Goal: Information Seeking & Learning: Learn about a topic

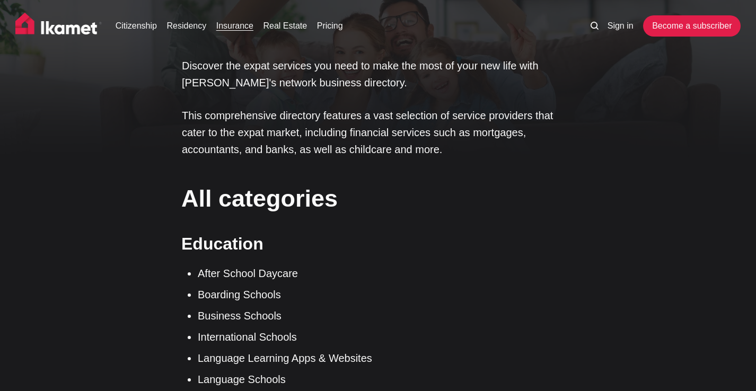
click at [239, 31] on link "Insurance" at bounding box center [234, 26] width 37 height 13
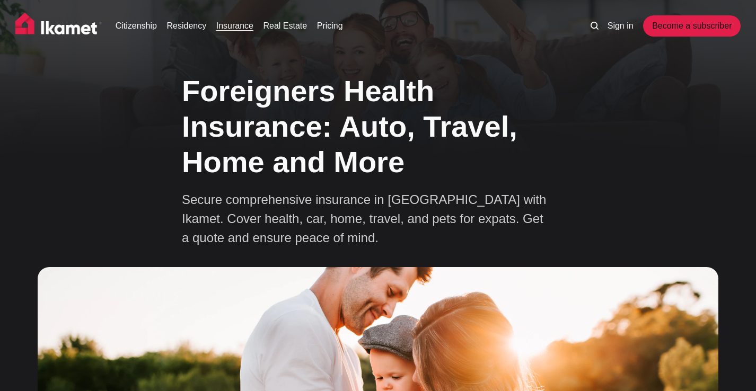
click at [161, 172] on div "Foreigners Health Insurance: Auto, Travel, Home and More Secure comprehensive i…" at bounding box center [378, 361] width 756 height 593
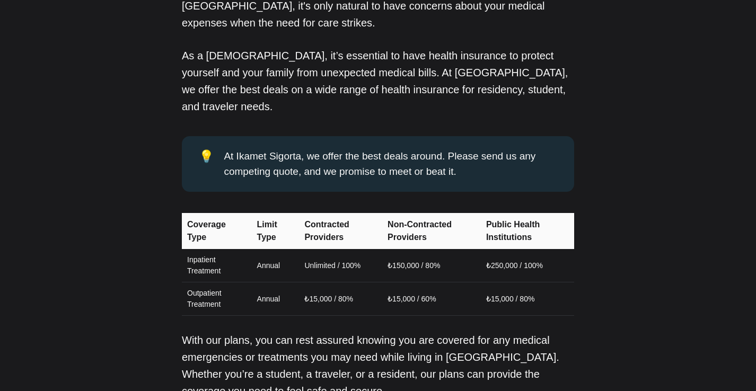
scroll to position [926, 0]
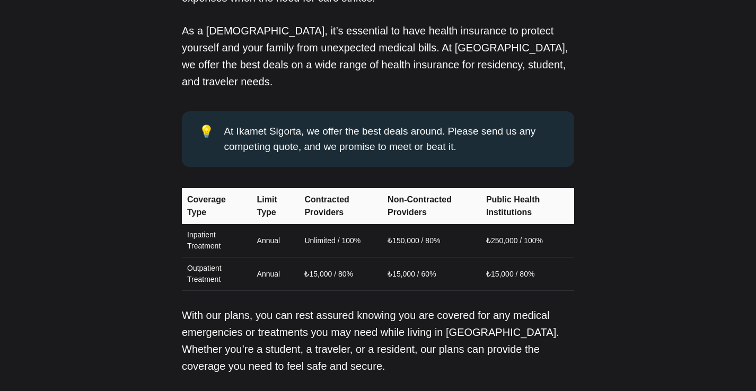
click at [213, 224] on td "Inpatient Treatment" at bounding box center [216, 240] width 69 height 33
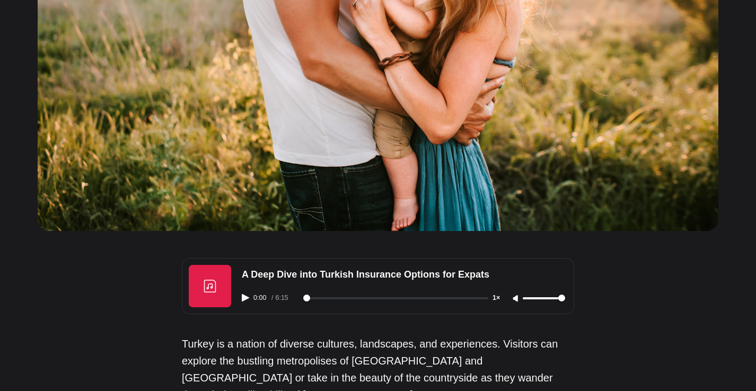
scroll to position [0, 0]
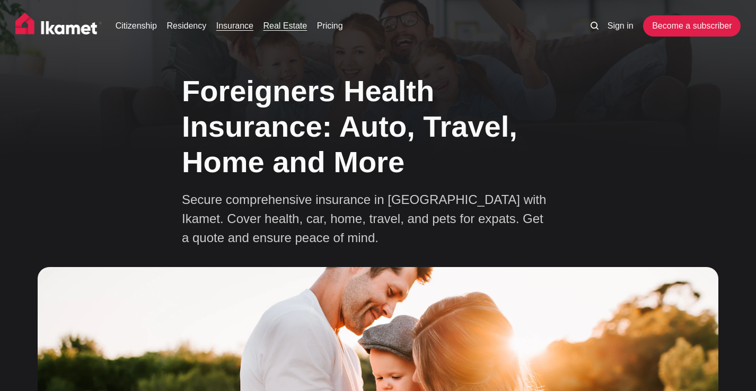
click at [295, 25] on link "Real Estate" at bounding box center [286, 26] width 44 height 13
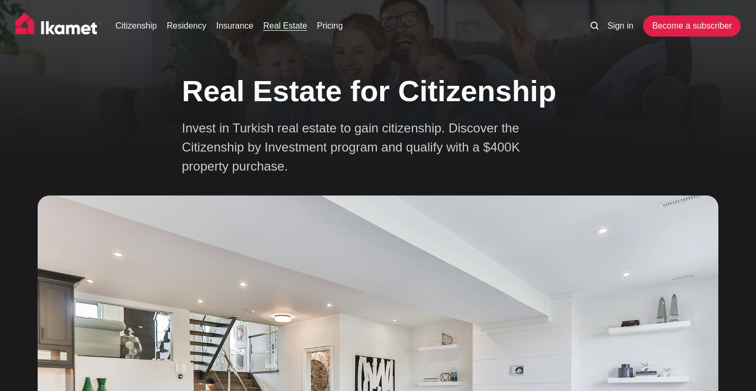
click at [330, 28] on link "Pricing" at bounding box center [330, 26] width 26 height 13
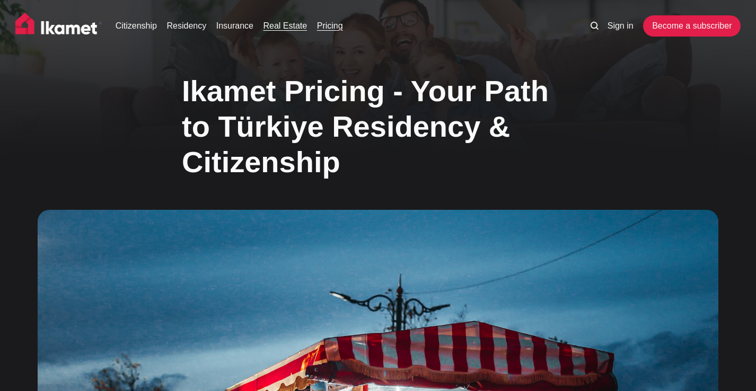
click at [286, 30] on link "Real Estate" at bounding box center [286, 26] width 44 height 13
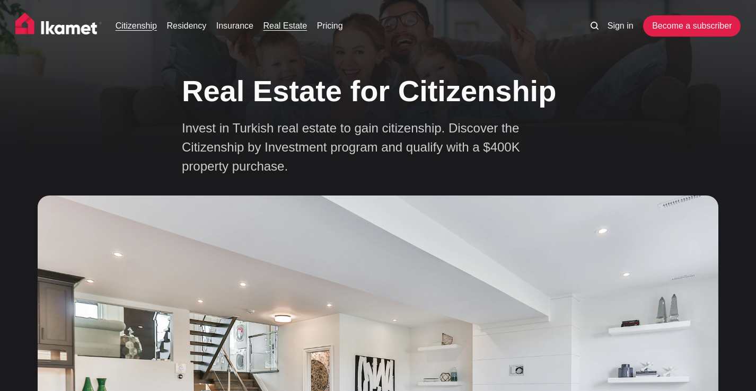
click at [147, 29] on link "Citizenship" at bounding box center [136, 26] width 41 height 13
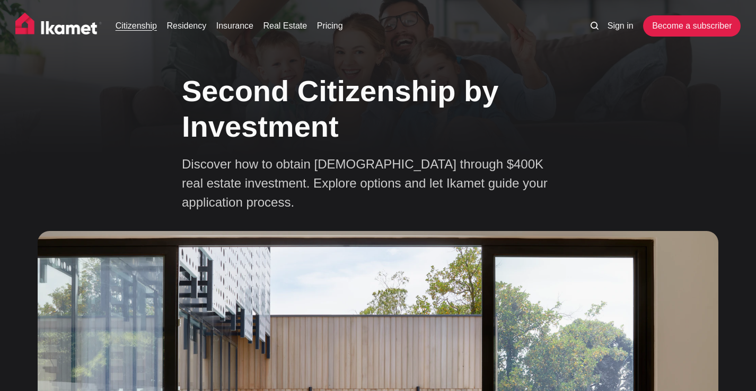
click at [140, 169] on div "Second Citizenship by Investment Discover how to obtain [DEMOGRAPHIC_DATA] thro…" at bounding box center [378, 343] width 756 height 557
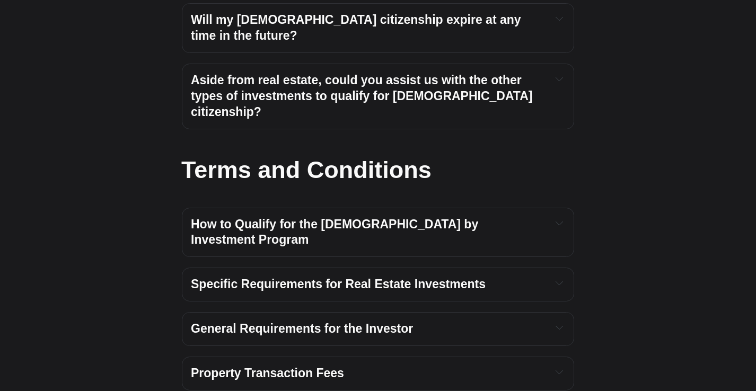
scroll to position [4673, 0]
